Goal: Task Accomplishment & Management: Manage account settings

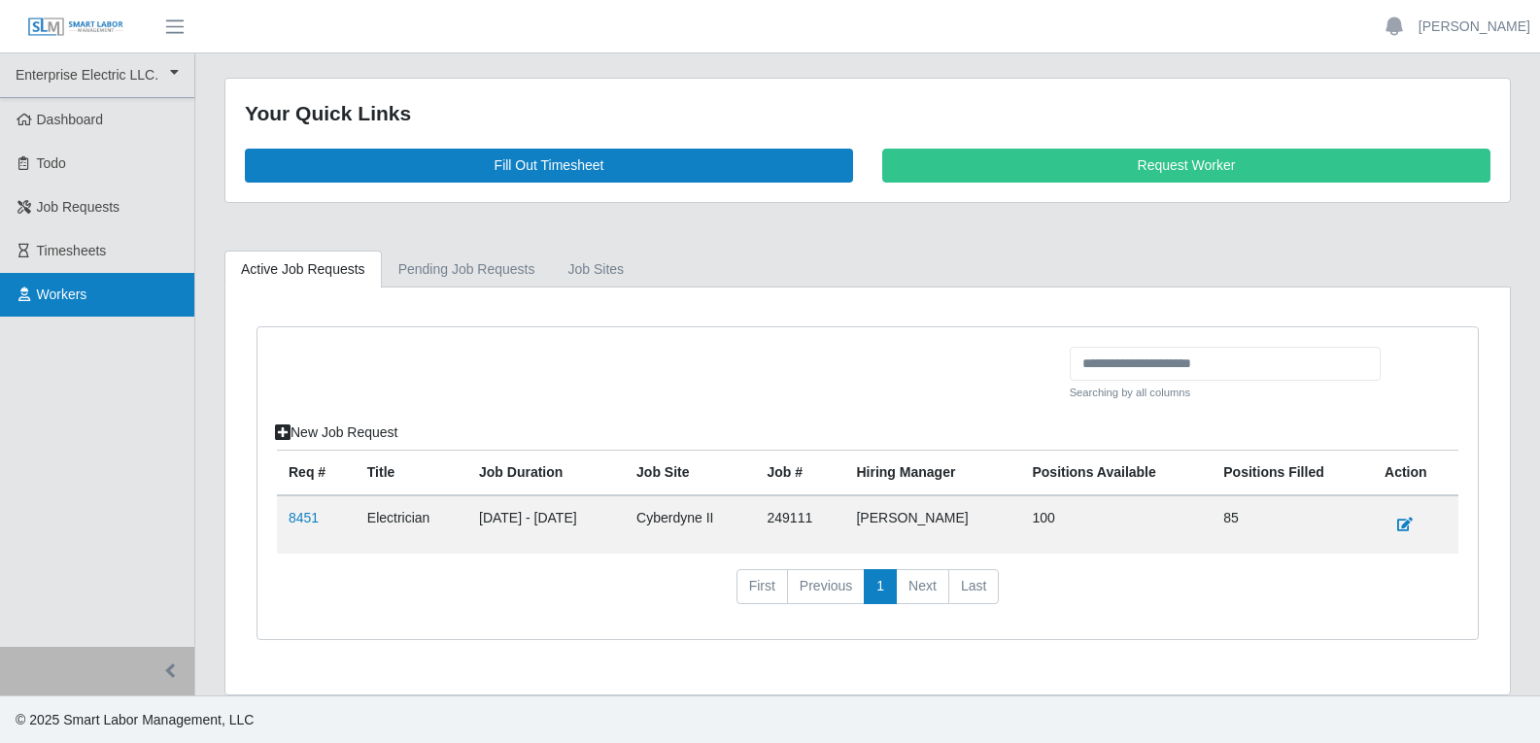
click at [62, 294] on span "Workers" at bounding box center [62, 295] width 51 height 16
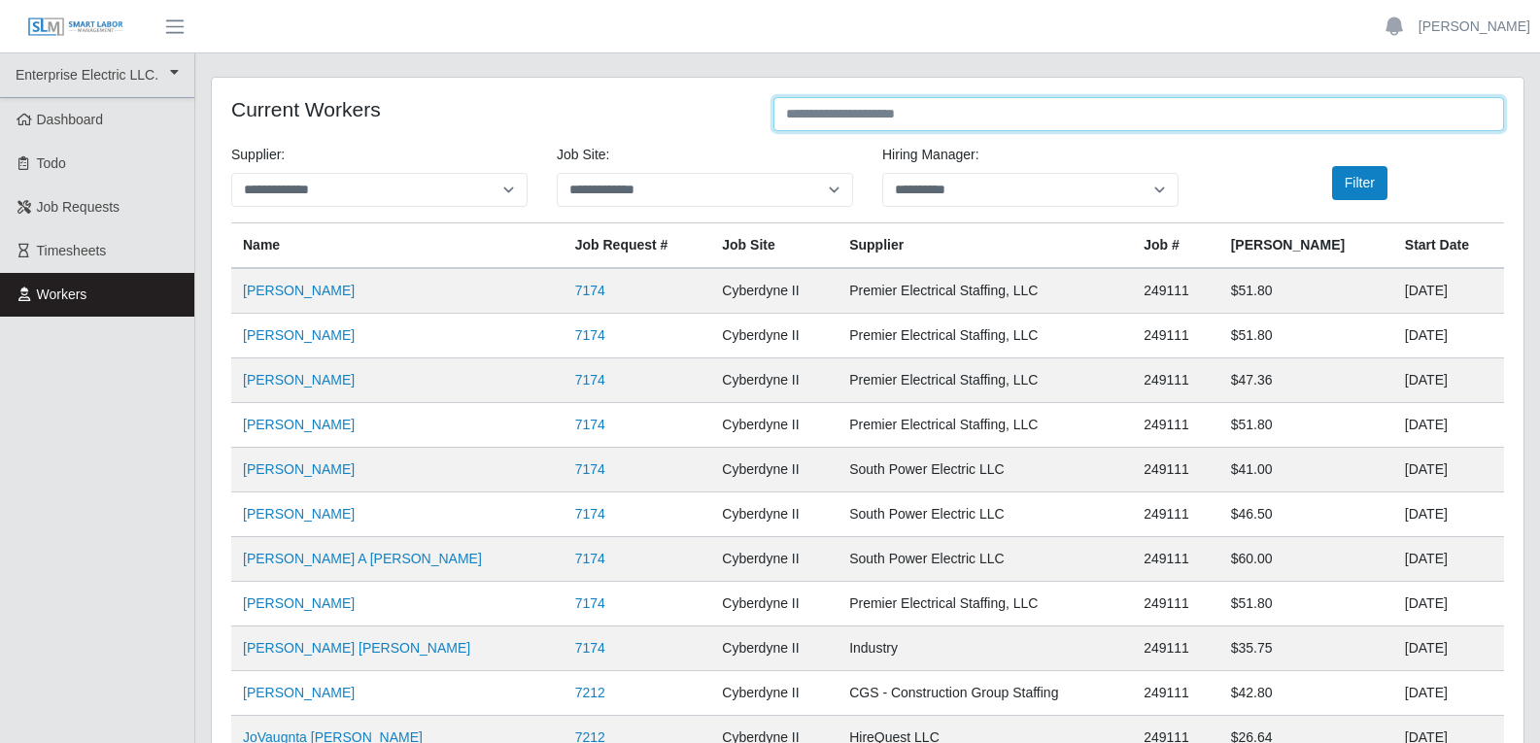
click at [954, 118] on input "text" at bounding box center [1138, 114] width 730 height 34
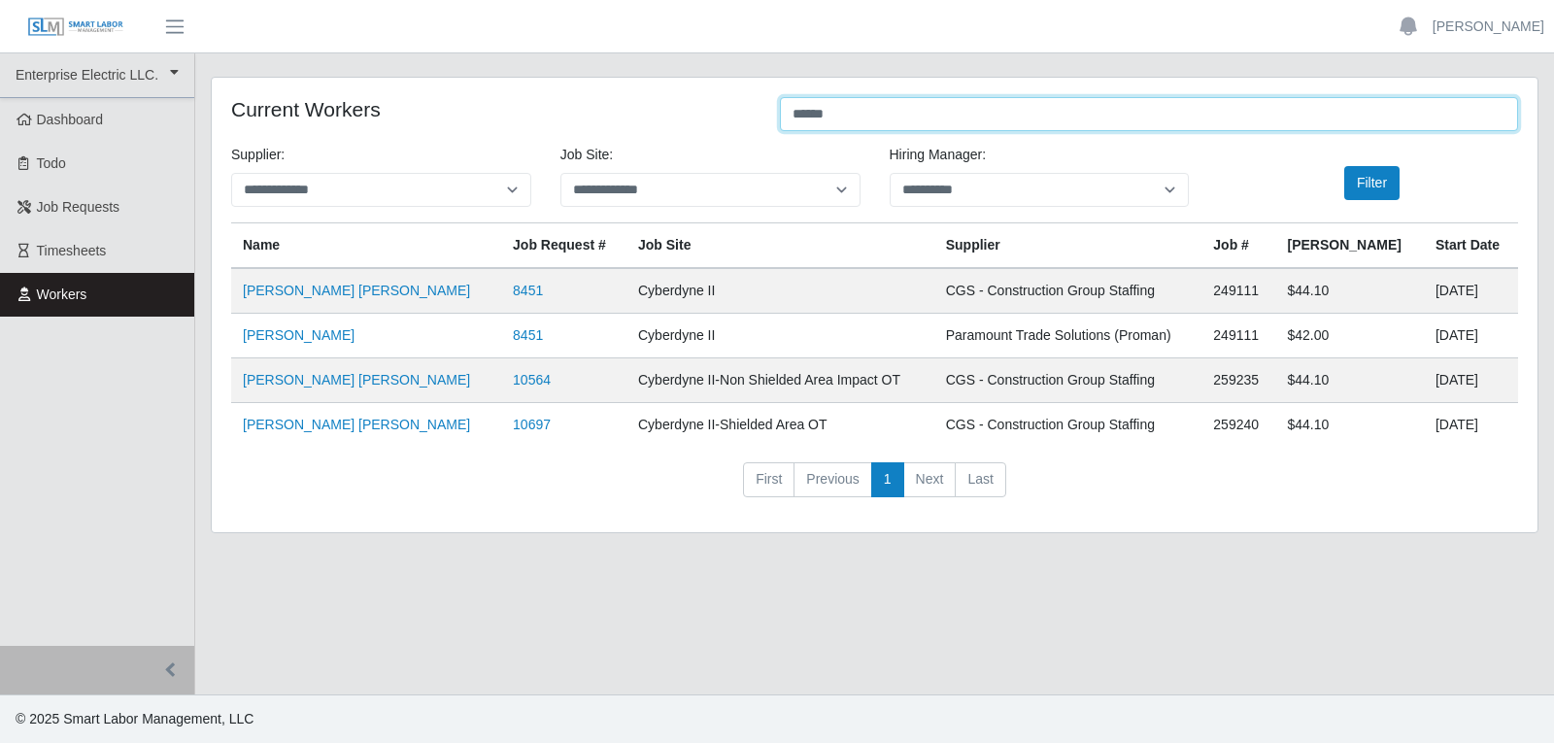
drag, startPoint x: 880, startPoint y: 114, endPoint x: 773, endPoint y: 113, distance: 106.9
click at [773, 113] on div "******" at bounding box center [1148, 116] width 767 height 38
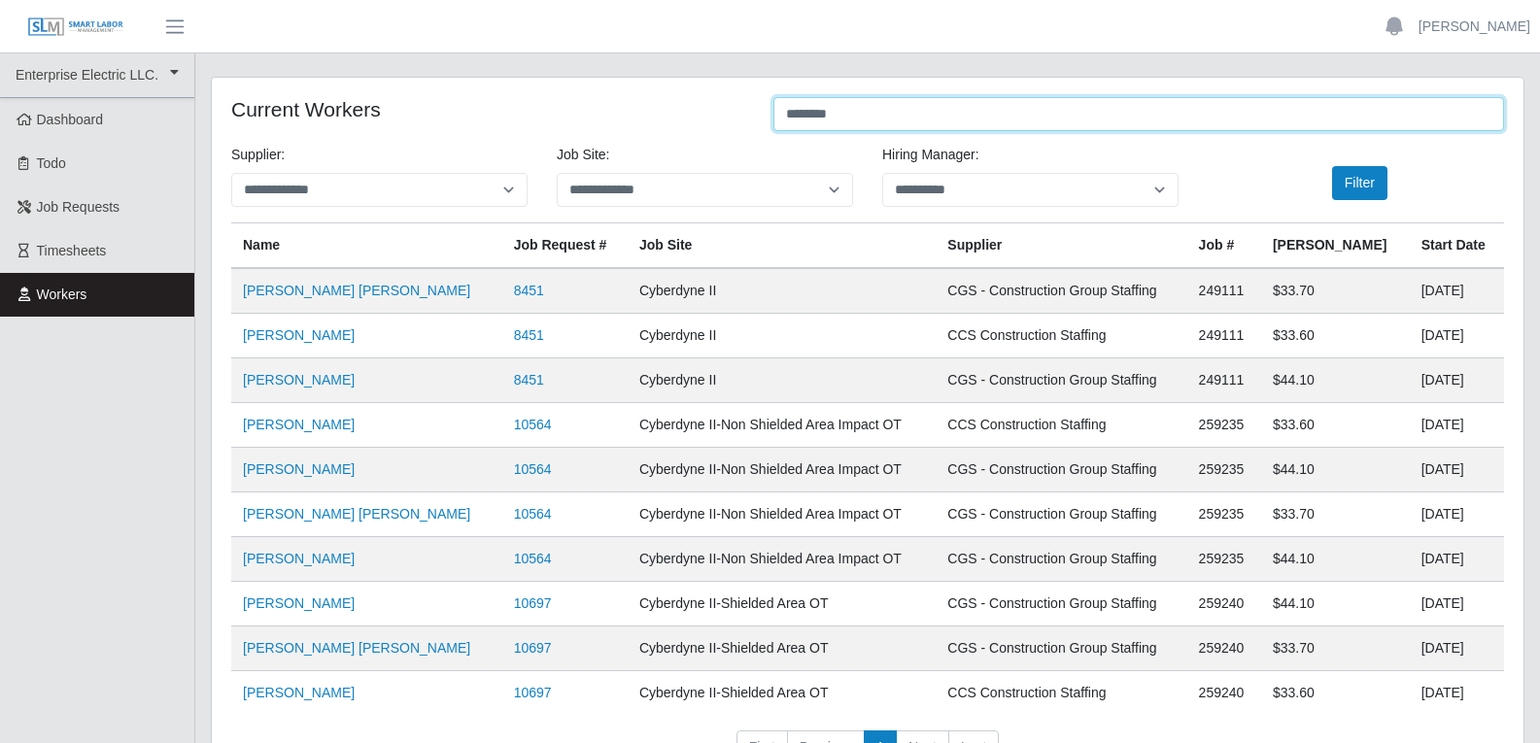
type input "*********"
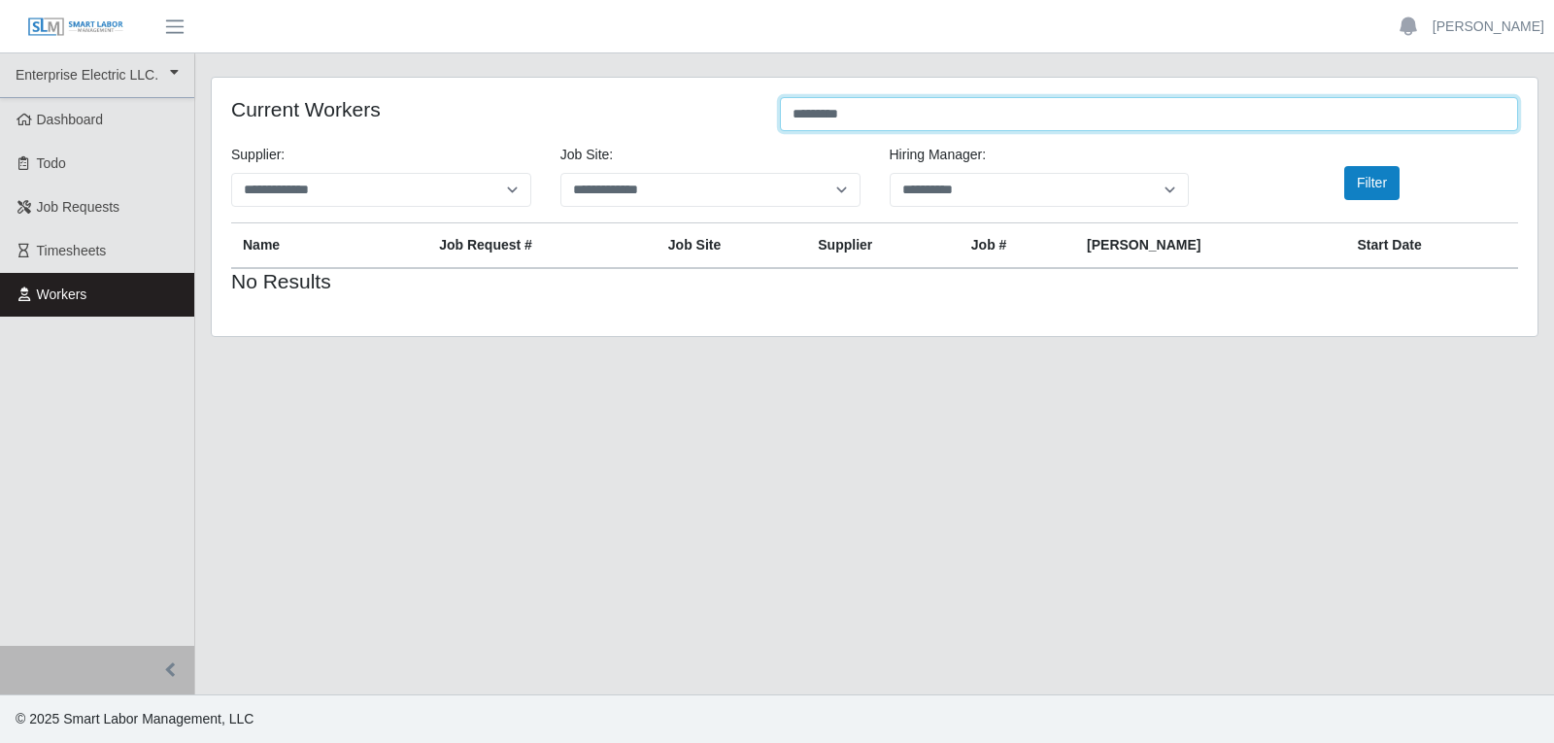
drag, startPoint x: 865, startPoint y: 120, endPoint x: 763, endPoint y: 118, distance: 103.0
click at [763, 118] on div "Current Workers *********" at bounding box center [875, 116] width 1316 height 38
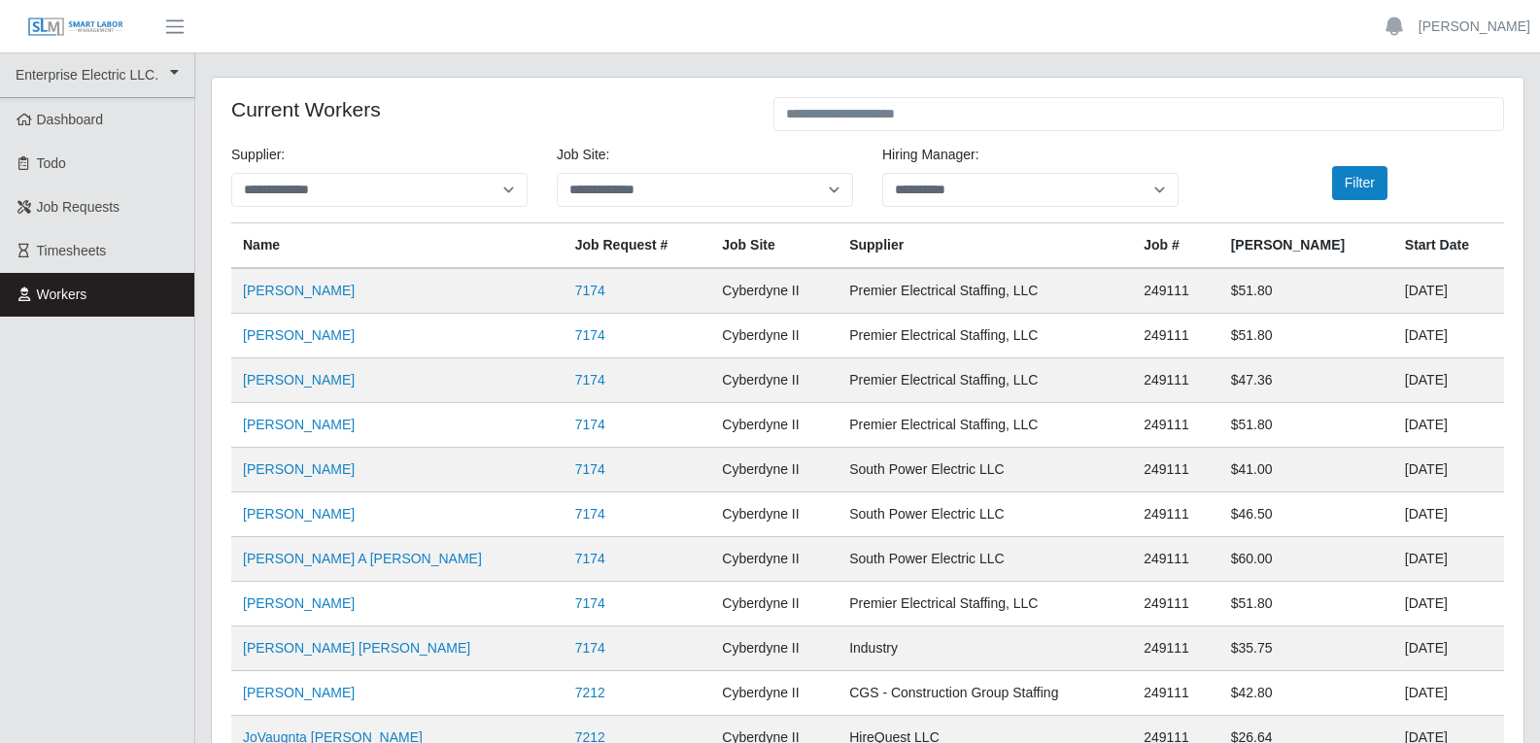
click at [68, 294] on span "Workers" at bounding box center [62, 295] width 51 height 16
click at [90, 114] on span "Dashboard" at bounding box center [70, 120] width 67 height 16
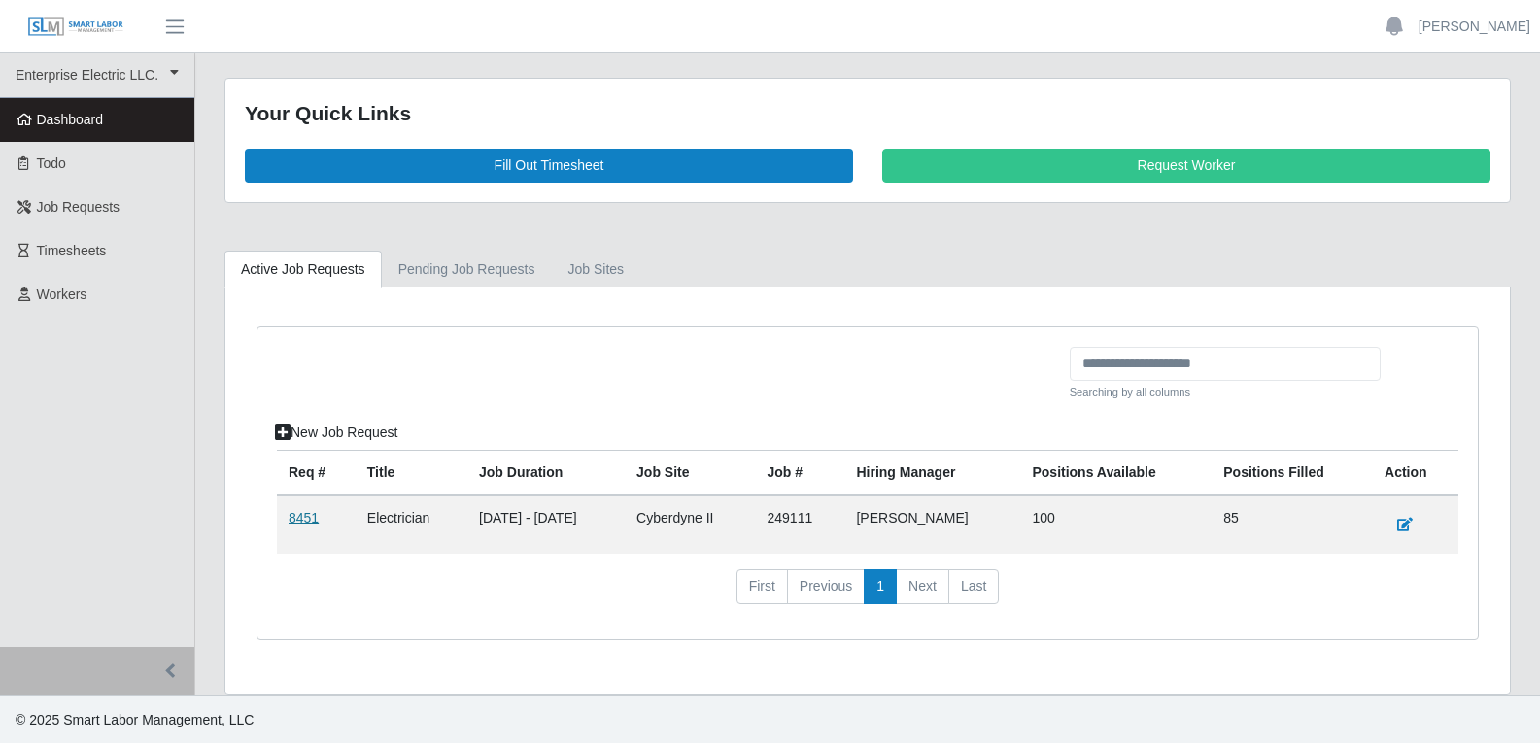
click at [298, 518] on link "8451" at bounding box center [303, 518] width 30 height 16
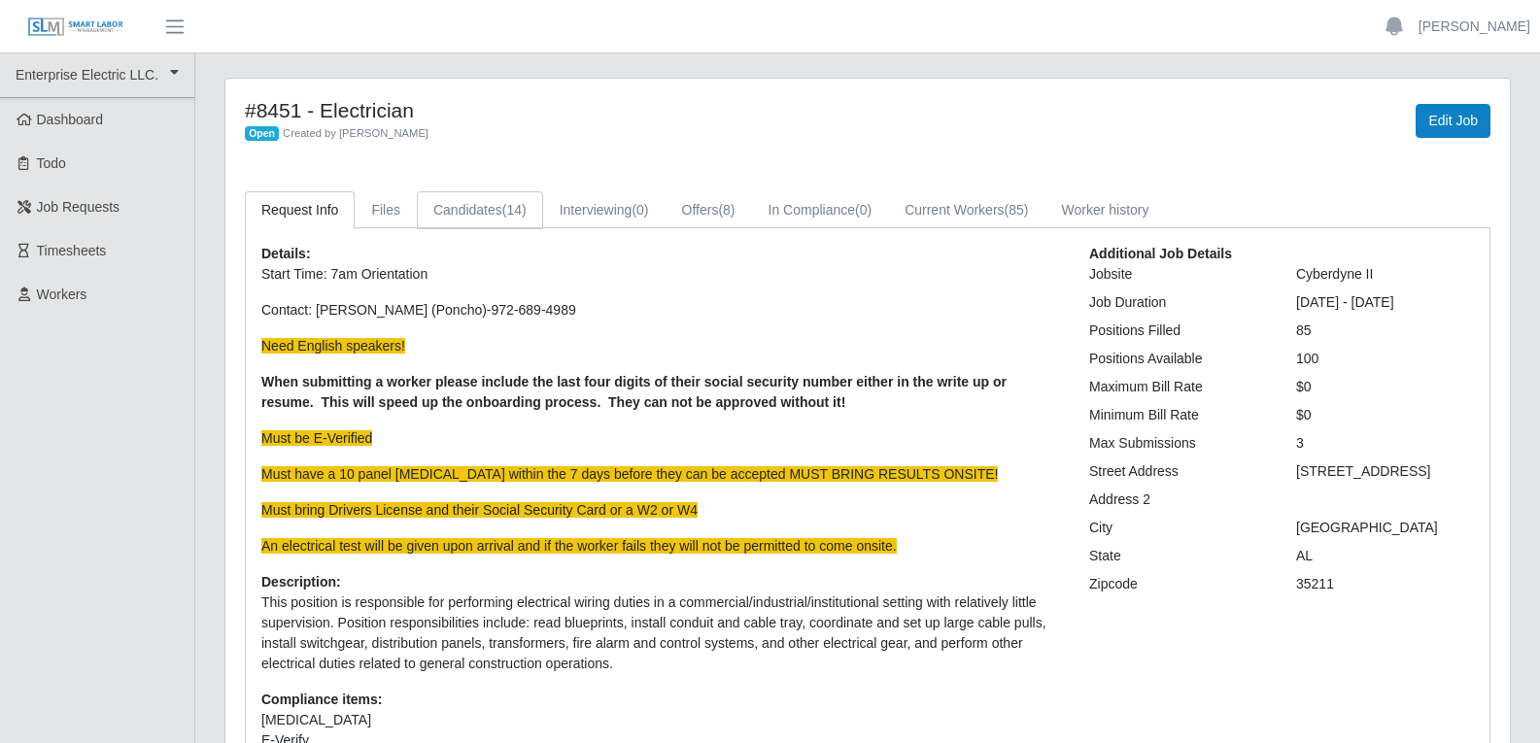
click at [475, 207] on link "Candidates (14)" at bounding box center [480, 210] width 126 height 38
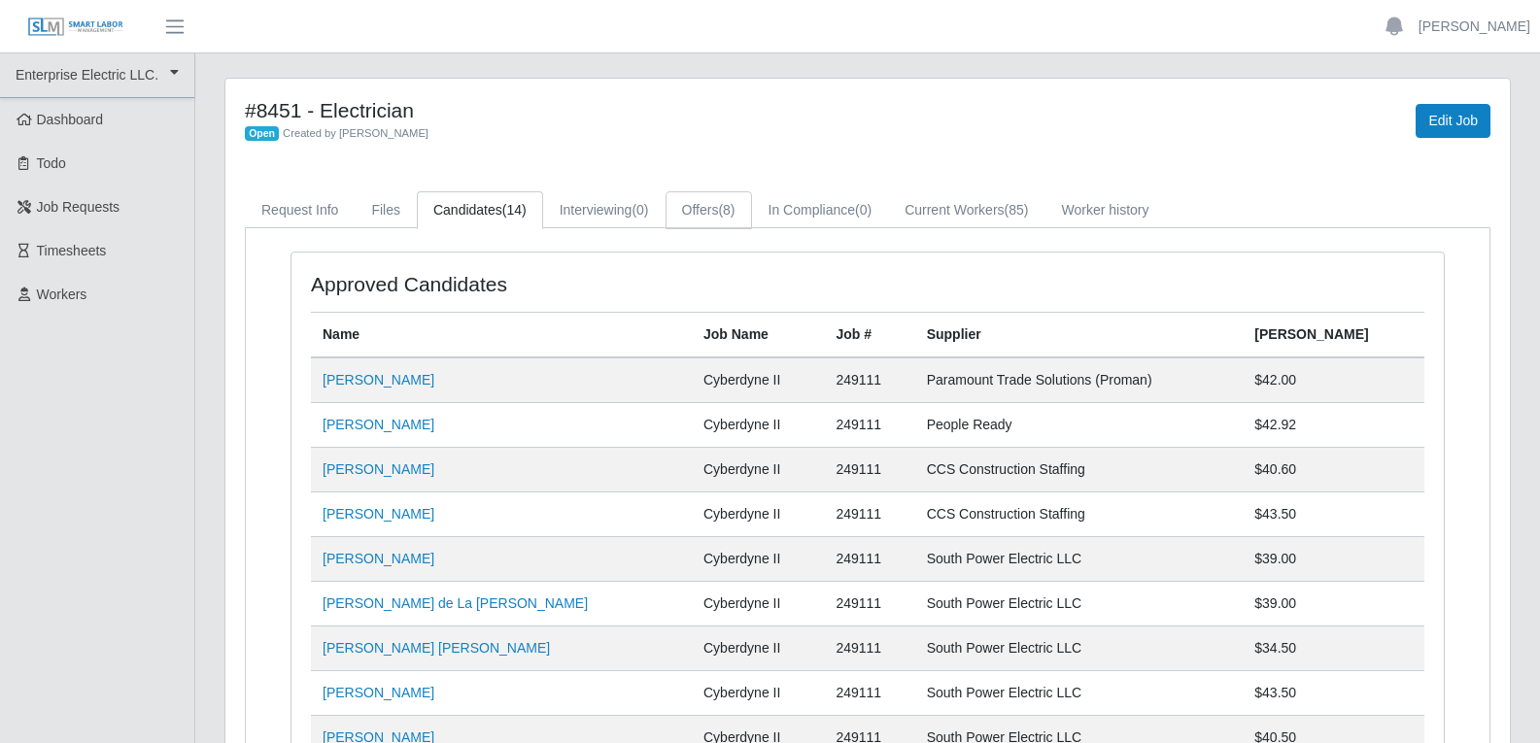
click at [698, 217] on link "Offers (8)" at bounding box center [708, 210] width 86 height 38
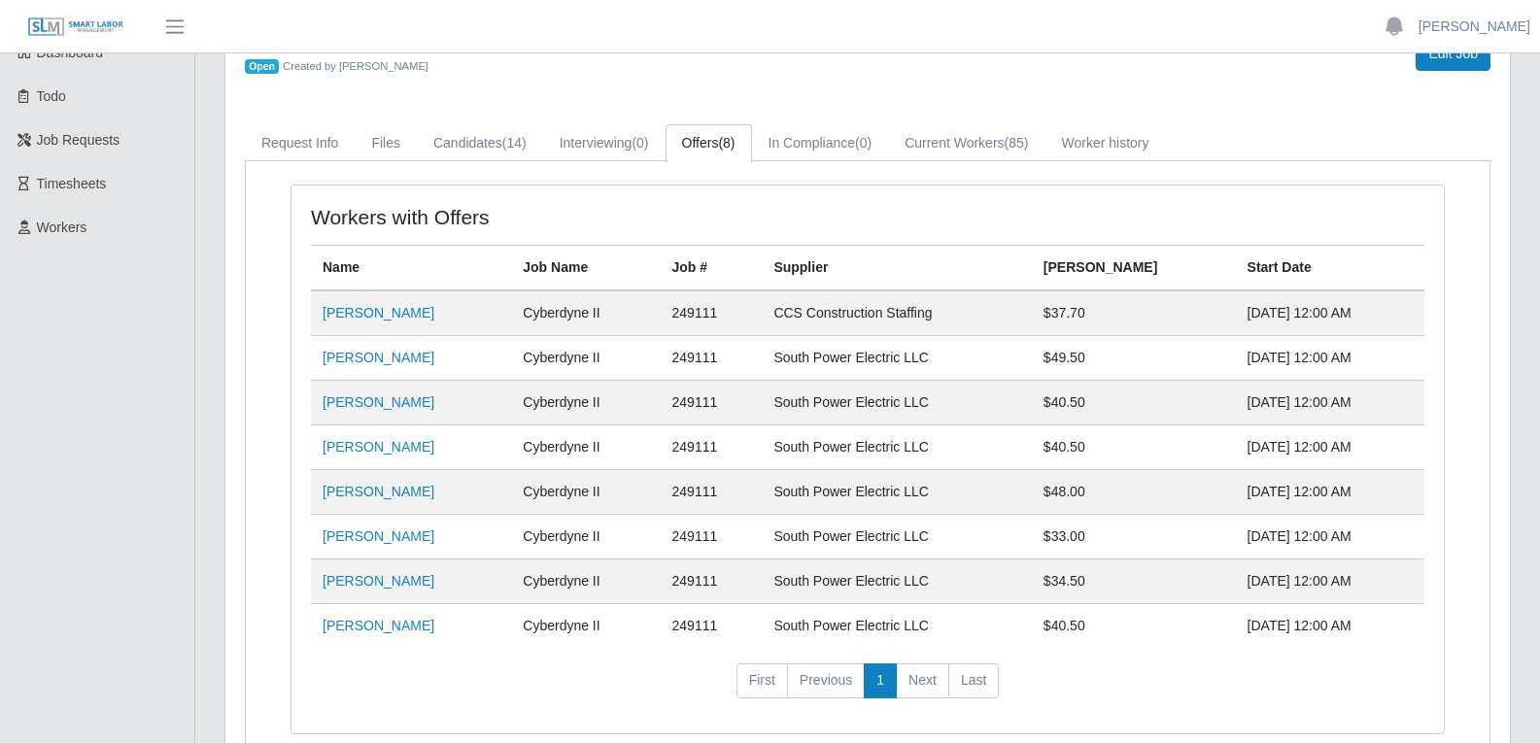
scroll to position [97, 0]
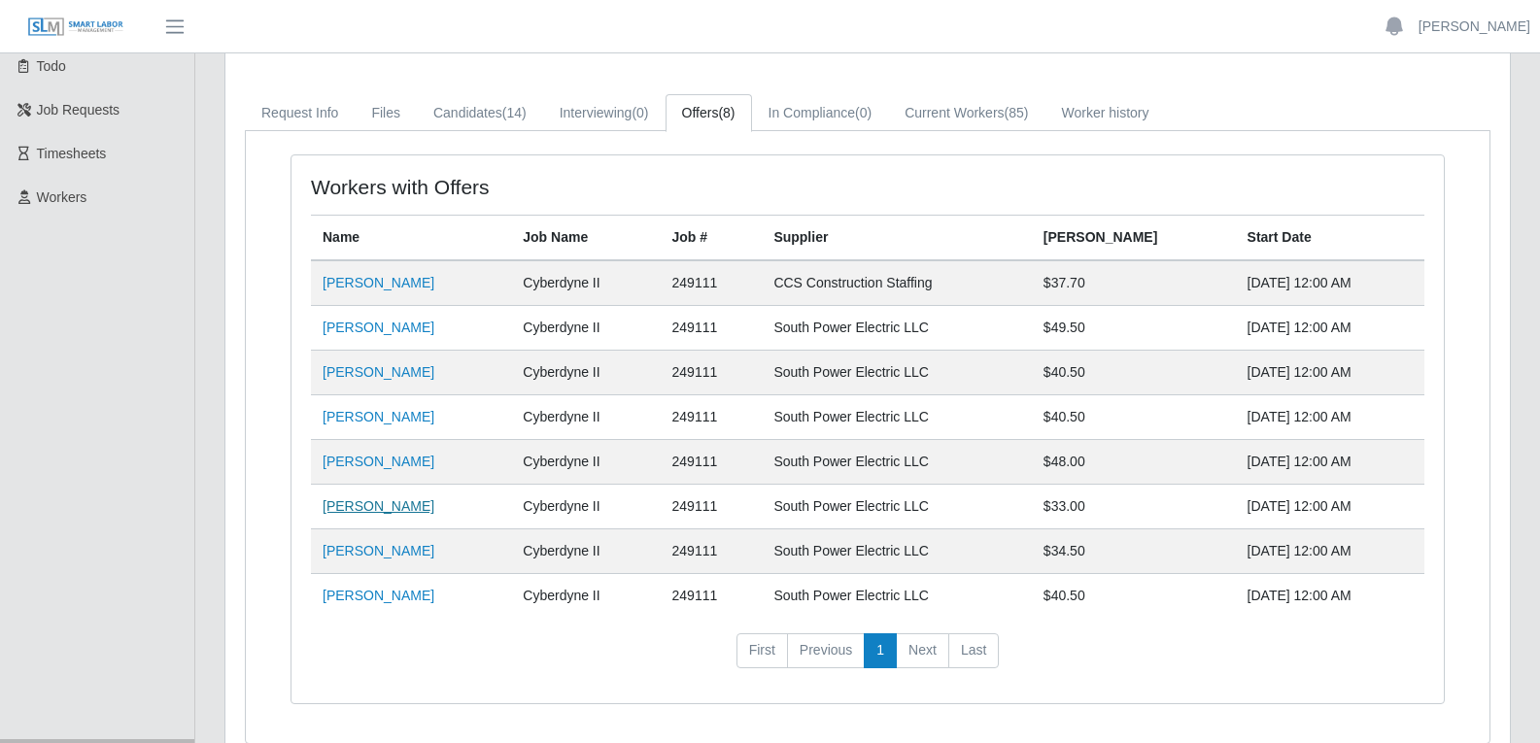
click at [382, 502] on link "Luis Javier Rios" at bounding box center [378, 506] width 112 height 16
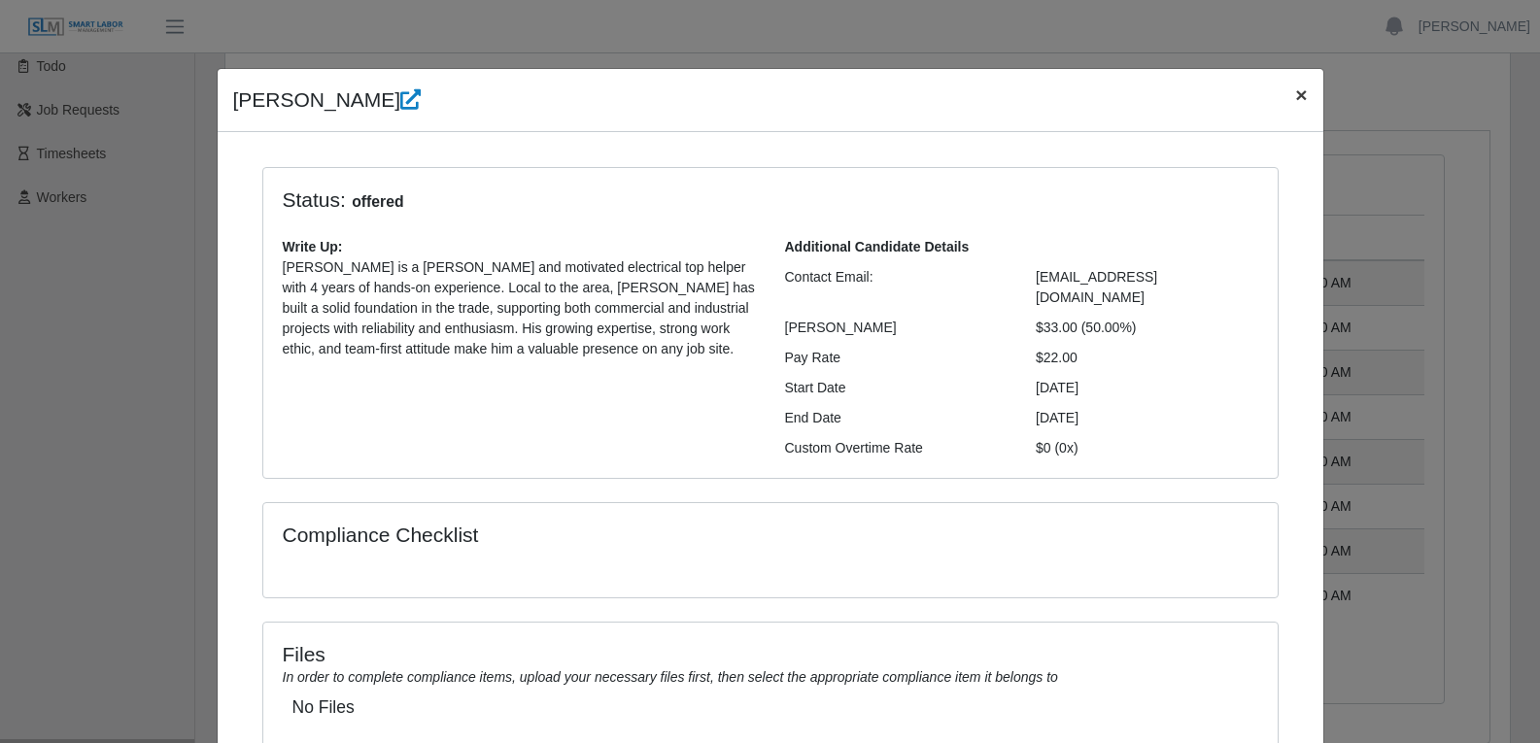
click at [1295, 97] on span "×" at bounding box center [1301, 95] width 12 height 22
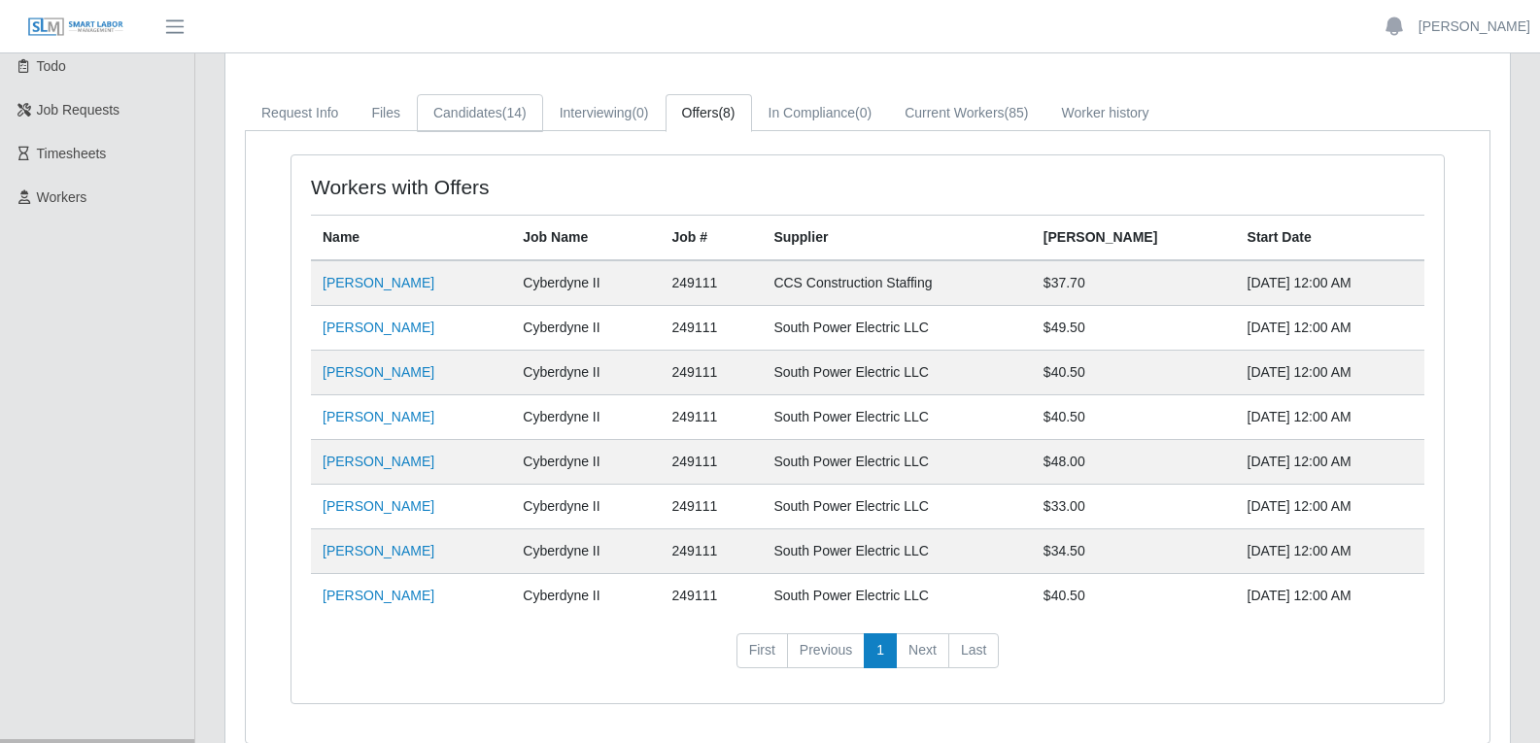
click at [461, 119] on link "Candidates (14)" at bounding box center [480, 113] width 126 height 38
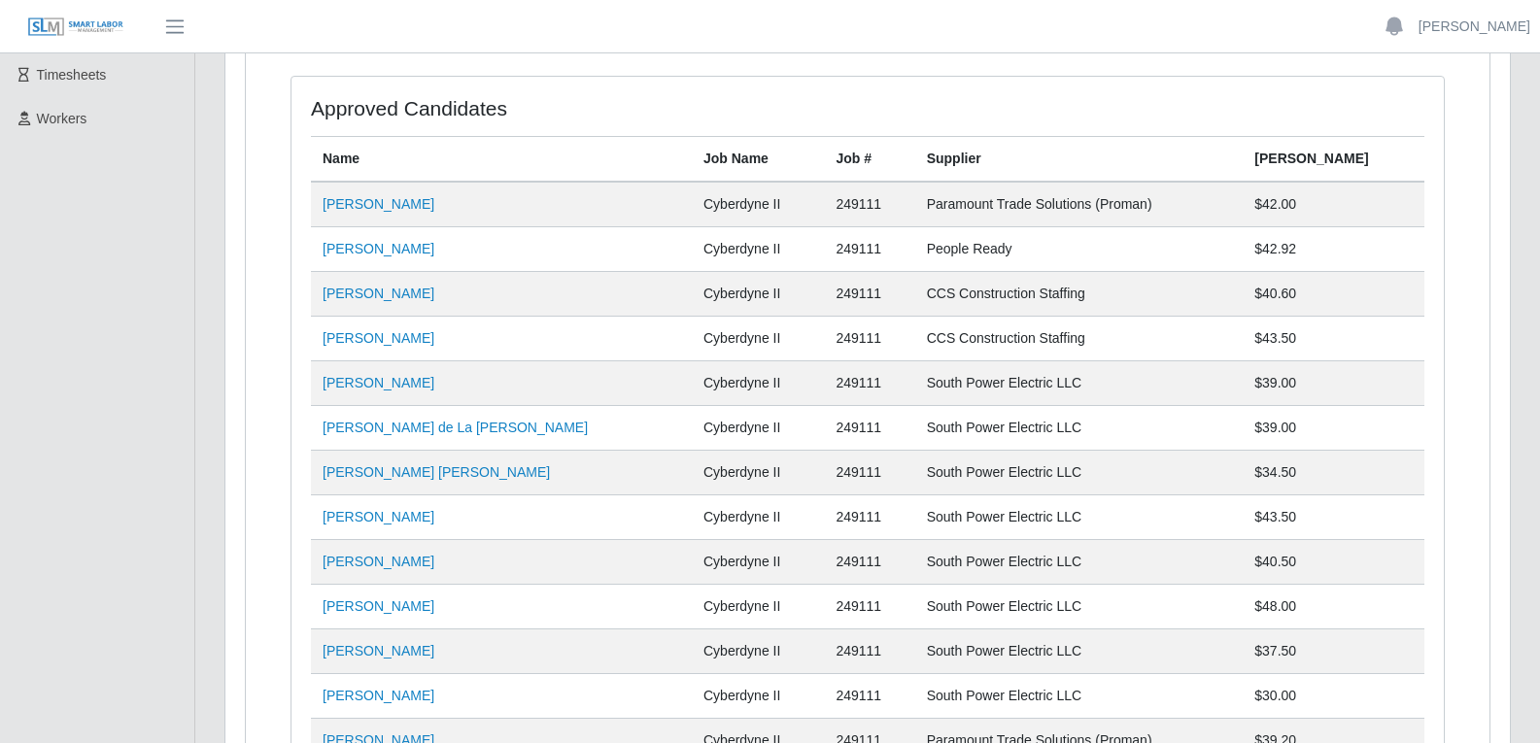
scroll to position [171, 0]
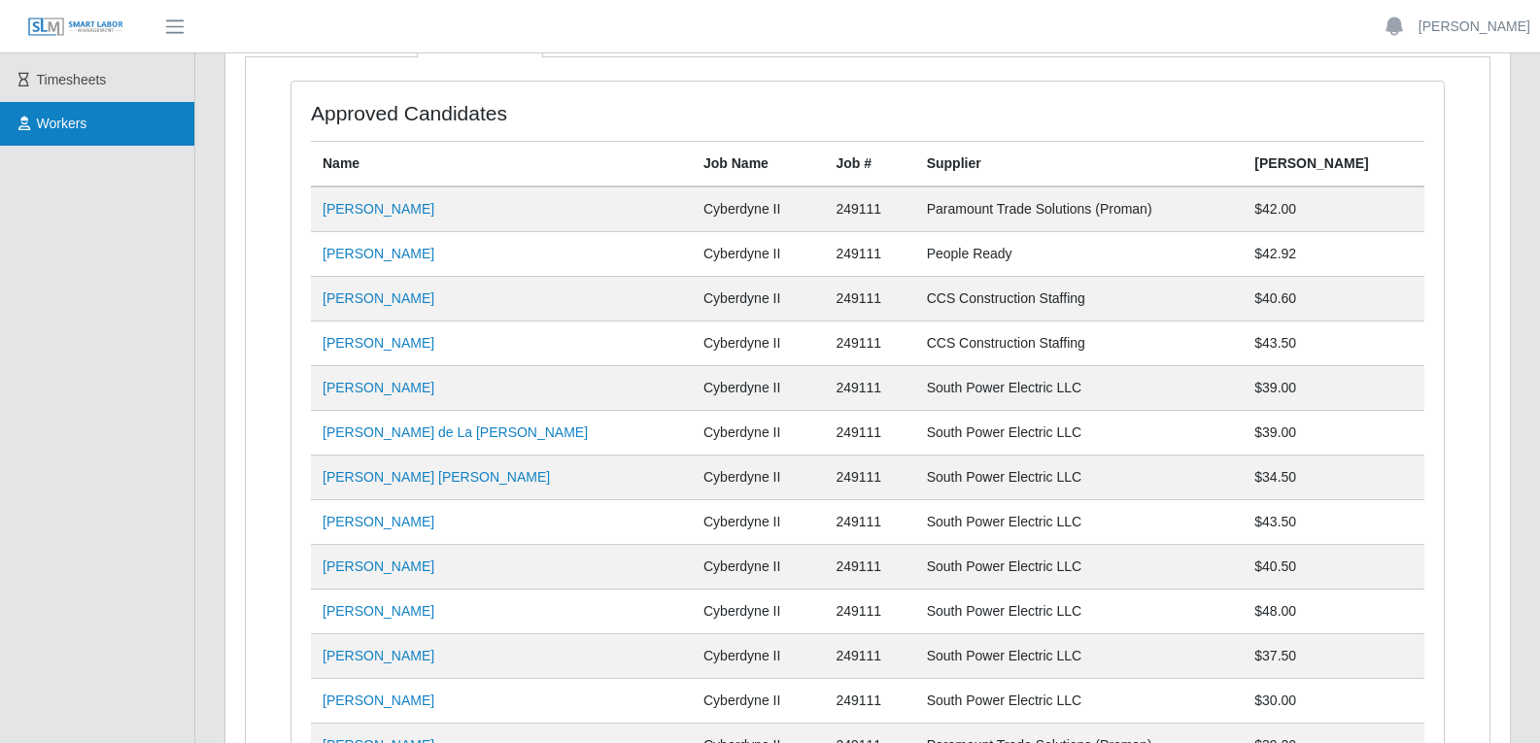
click at [61, 122] on span "Workers" at bounding box center [62, 124] width 51 height 16
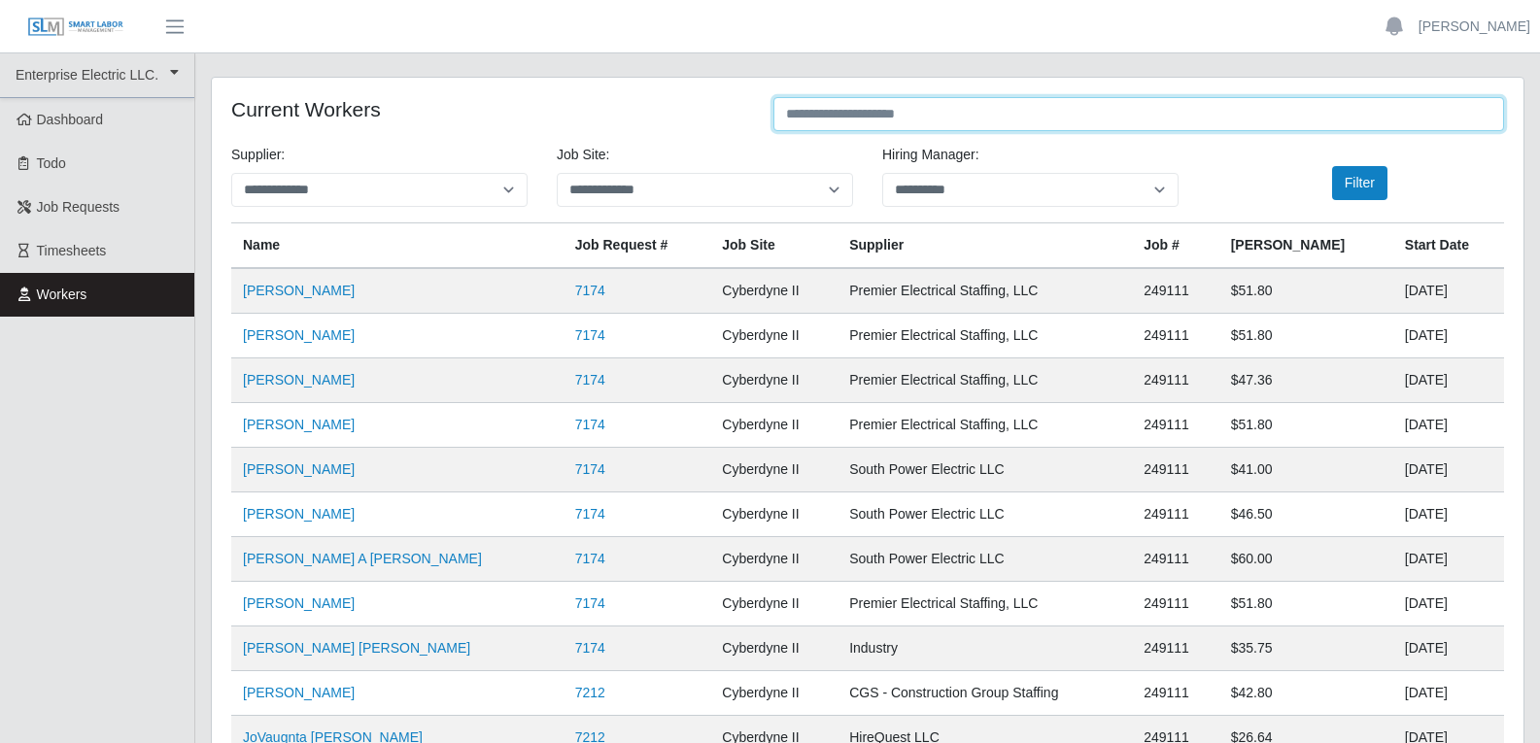
click at [948, 111] on input "text" at bounding box center [1138, 114] width 730 height 34
type input "****"
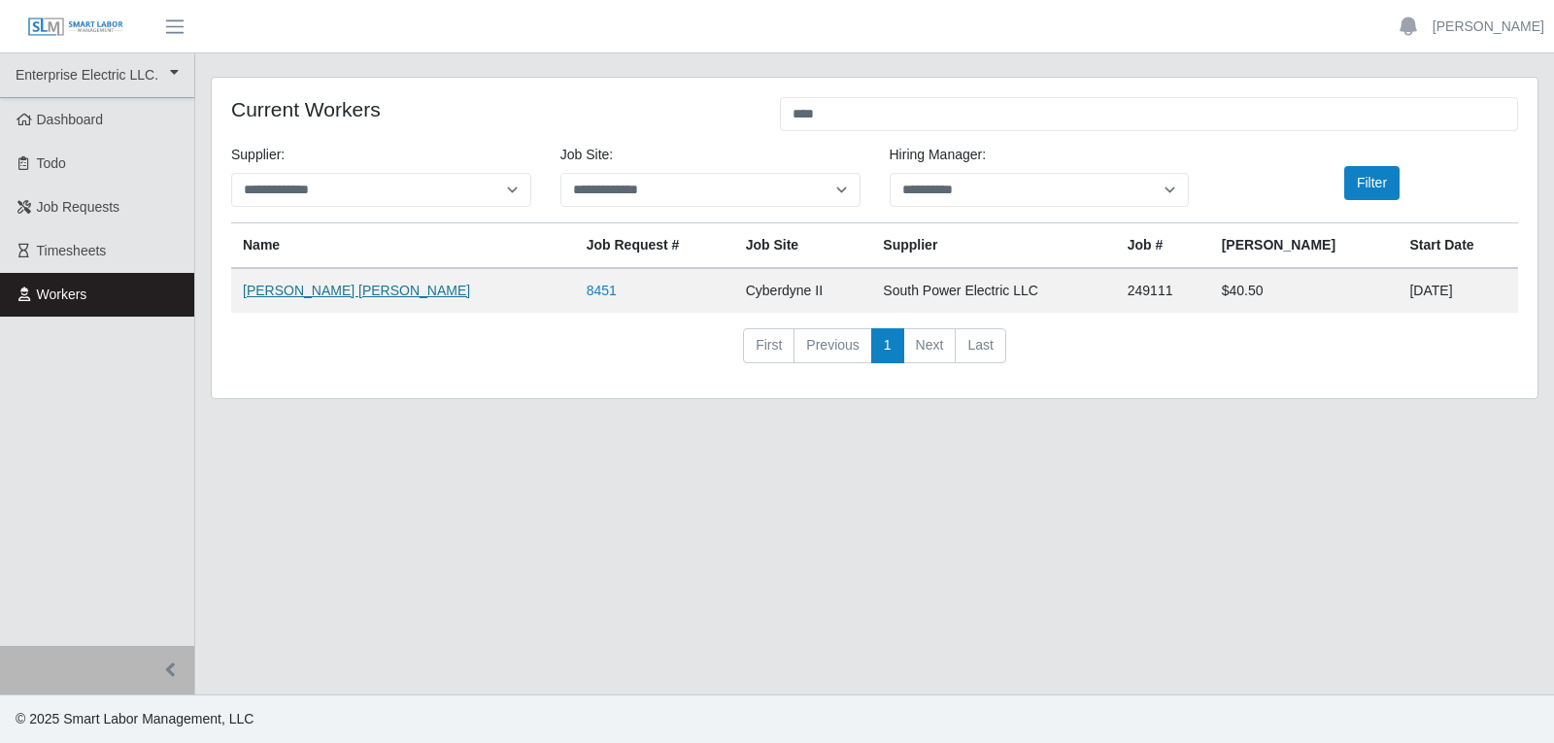
click at [298, 294] on link "[PERSON_NAME] [PERSON_NAME]" at bounding box center [356, 291] width 227 height 16
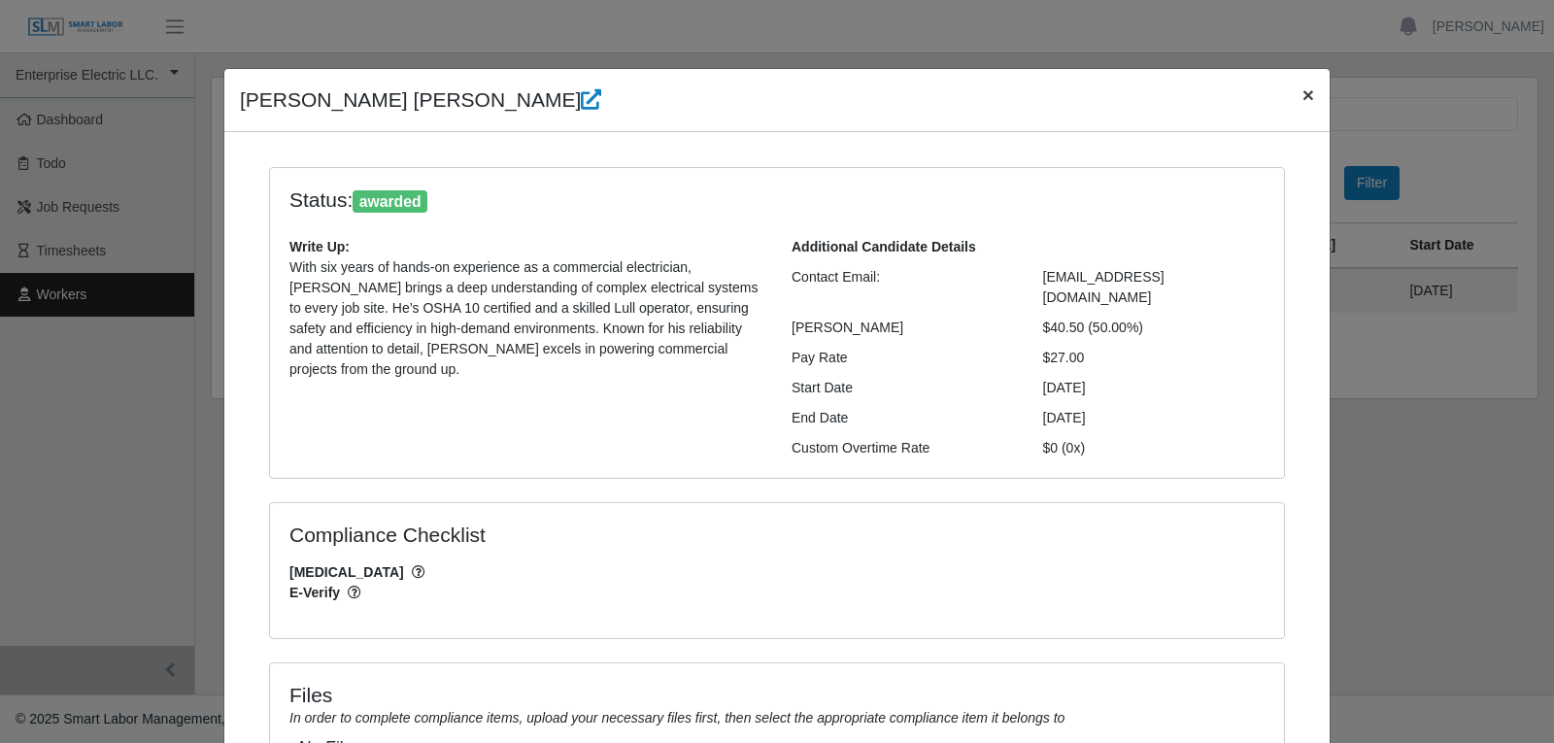
click at [1309, 97] on button "×" at bounding box center [1308, 94] width 43 height 51
